Goal: Check status: Check status

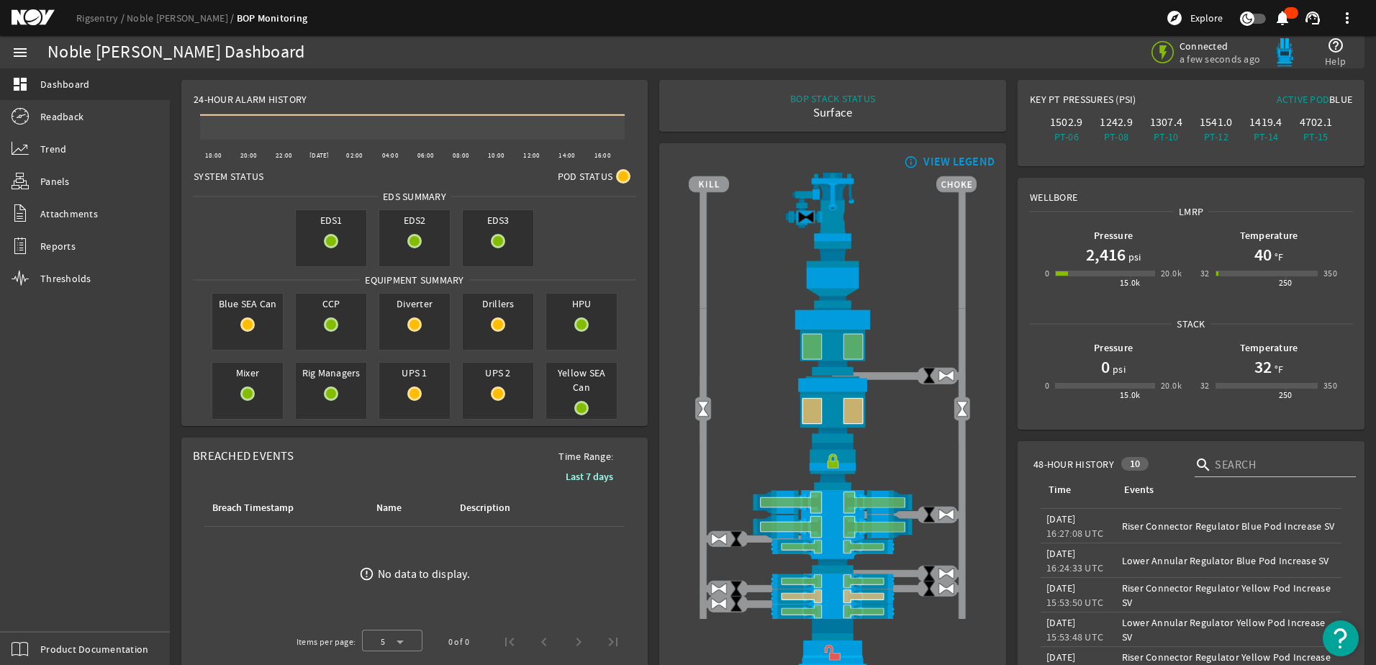
click at [101, 60] on div "Noble [PERSON_NAME] Dashboard" at bounding box center [176, 52] width 257 height 14
click at [38, 20] on mat-icon at bounding box center [44, 17] width 65 height 17
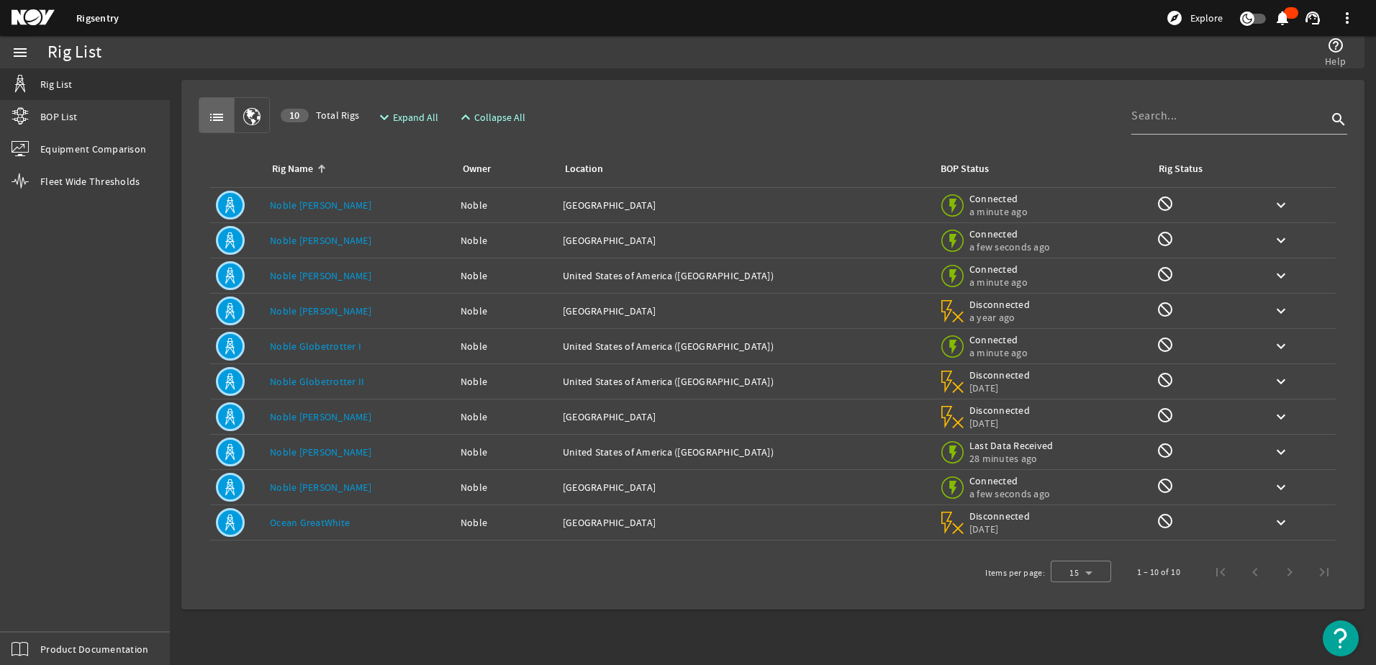
click at [312, 487] on link "Noble [PERSON_NAME]" at bounding box center [320, 487] width 101 height 13
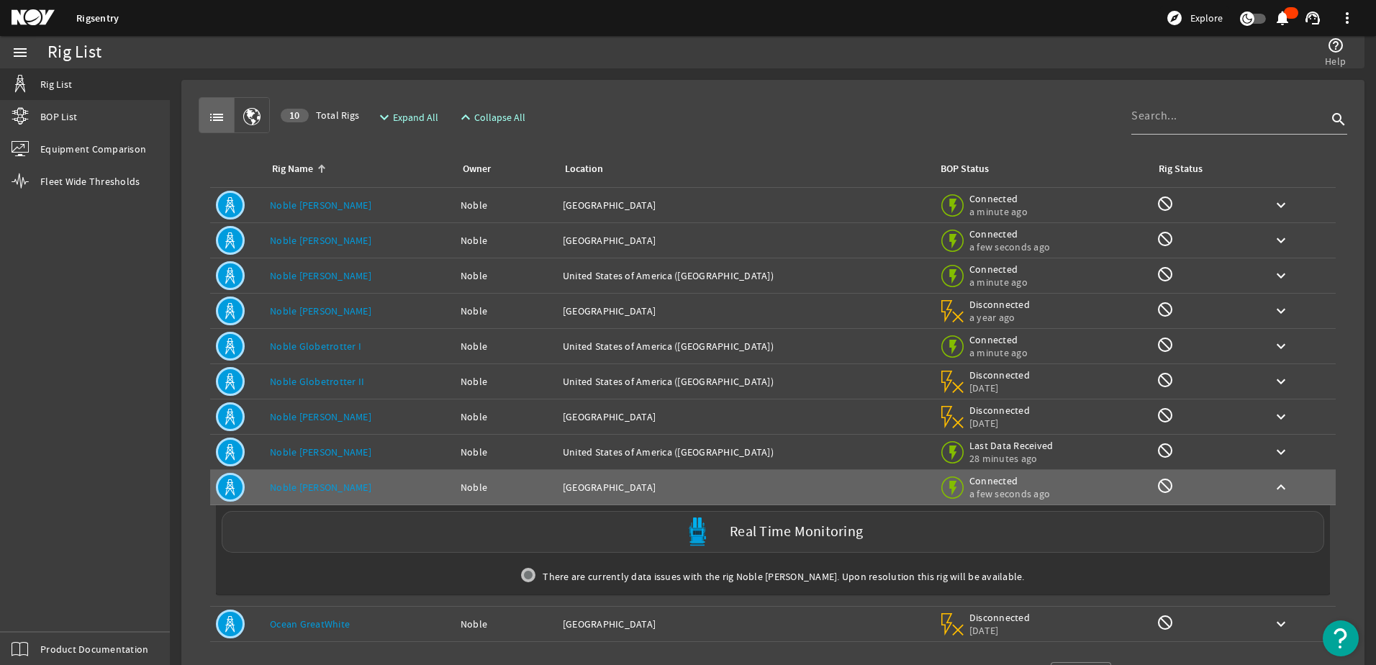
click at [880, 532] on div "Real Time Monitoring" at bounding box center [773, 532] width 1103 height 42
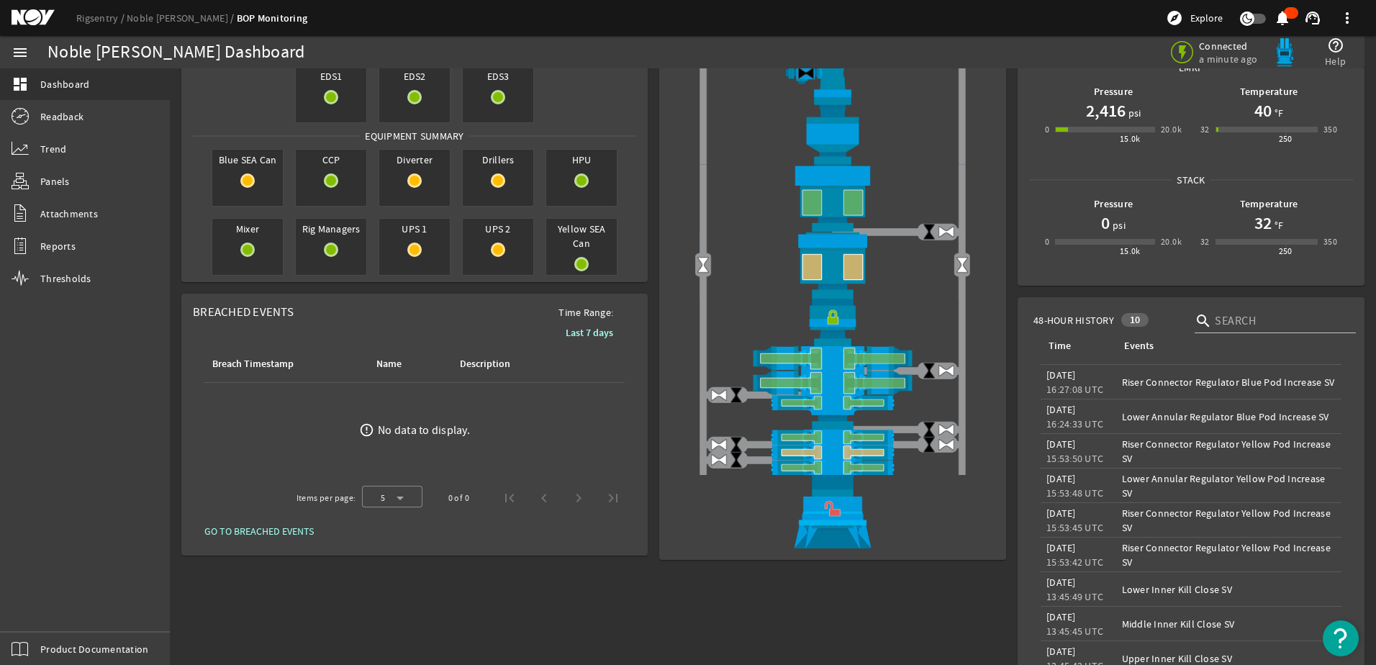
scroll to position [72, 0]
